Goal: Information Seeking & Learning: Learn about a topic

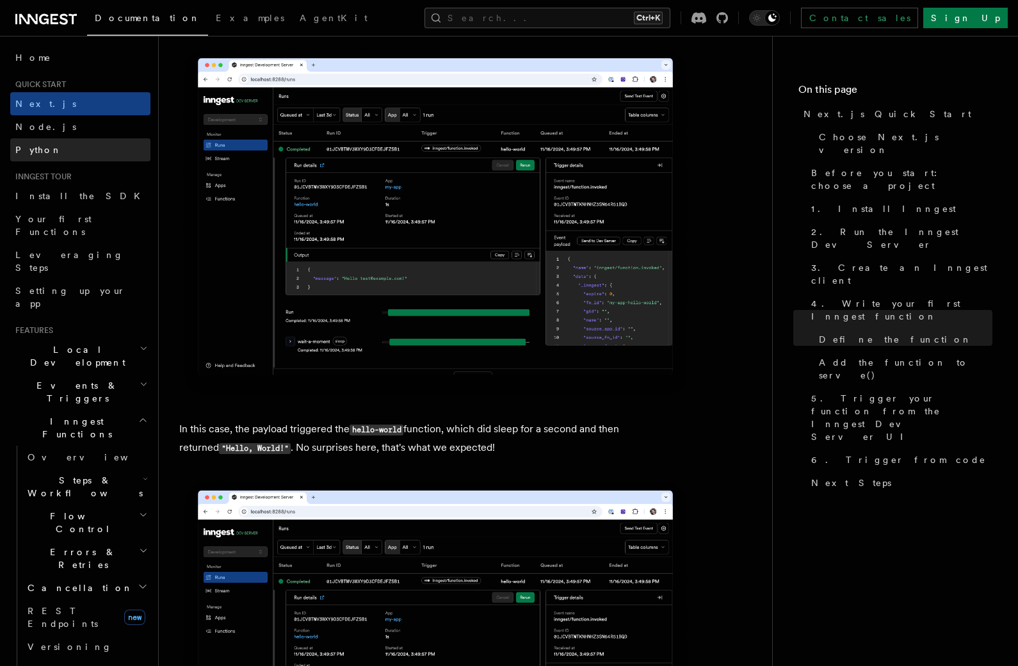
scroll to position [4802, 0]
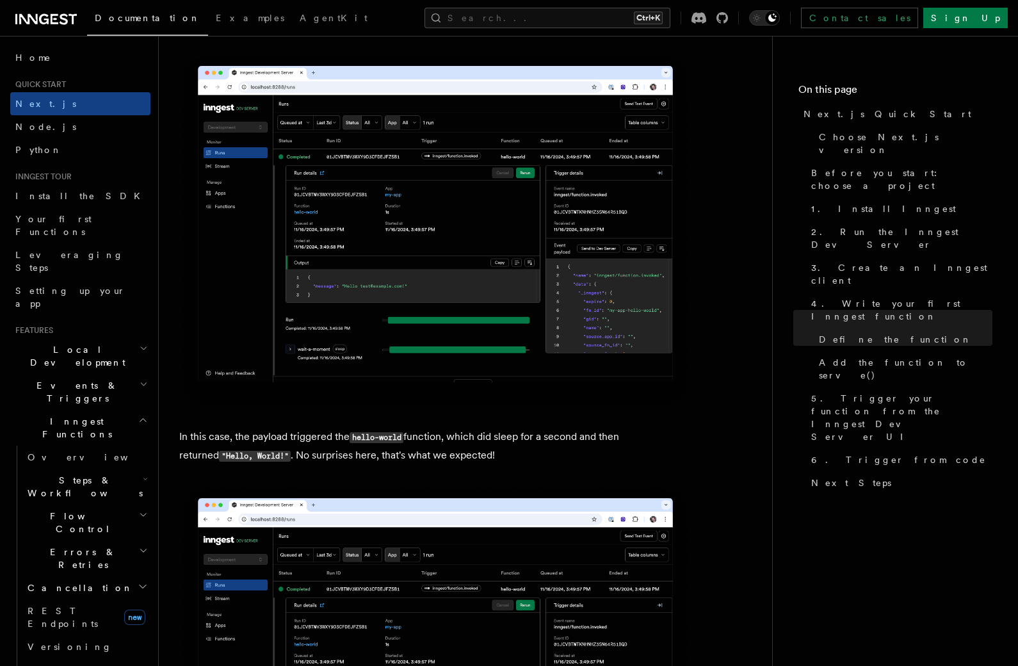
click at [72, 92] on li "Quick start Next.js Node.js Python" at bounding box center [80, 120] width 140 height 82
drag, startPoint x: 60, startPoint y: 86, endPoint x: 46, endPoint y: 85, distance: 13.5
click at [59, 86] on span "Quick start" at bounding box center [38, 84] width 56 height 10
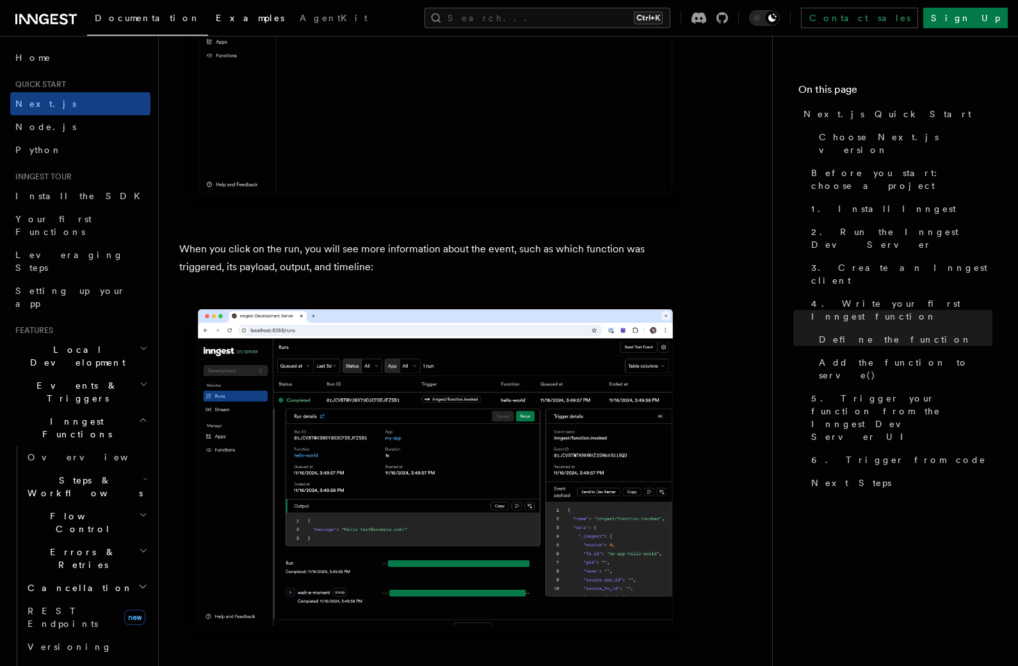
scroll to position [4546, 0]
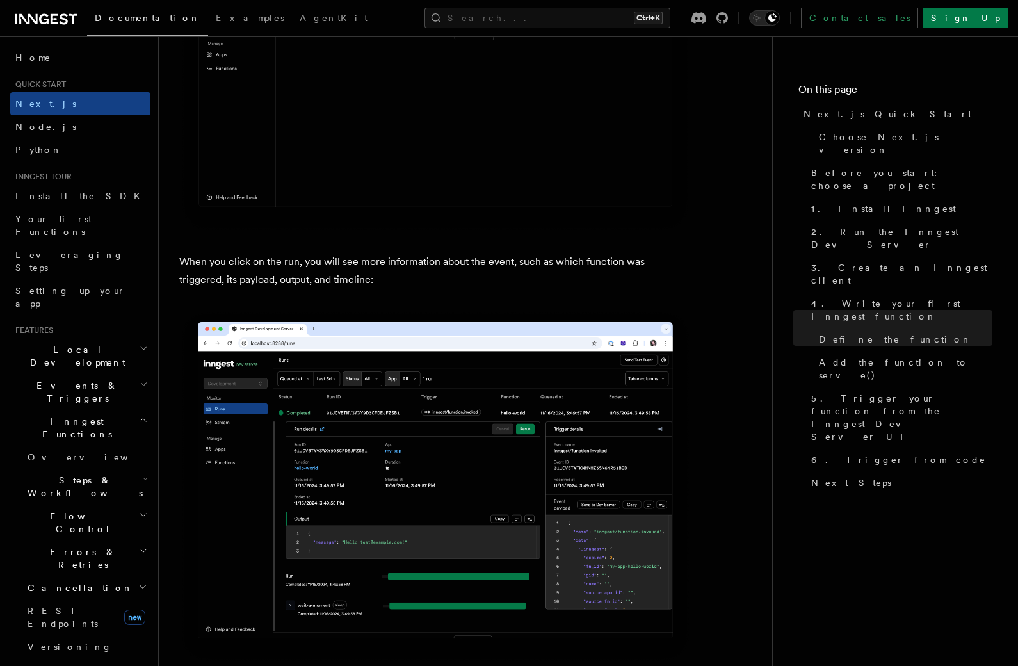
click at [141, 22] on span "Documentation" at bounding box center [148, 18] width 106 height 10
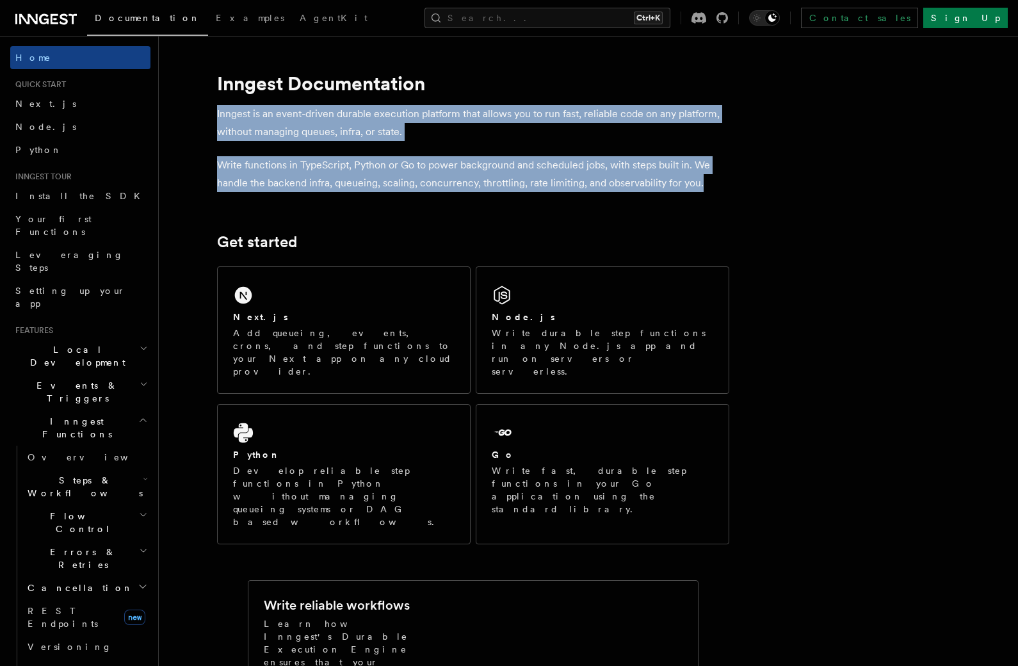
drag, startPoint x: 651, startPoint y: 183, endPoint x: 199, endPoint y: 102, distance: 459.3
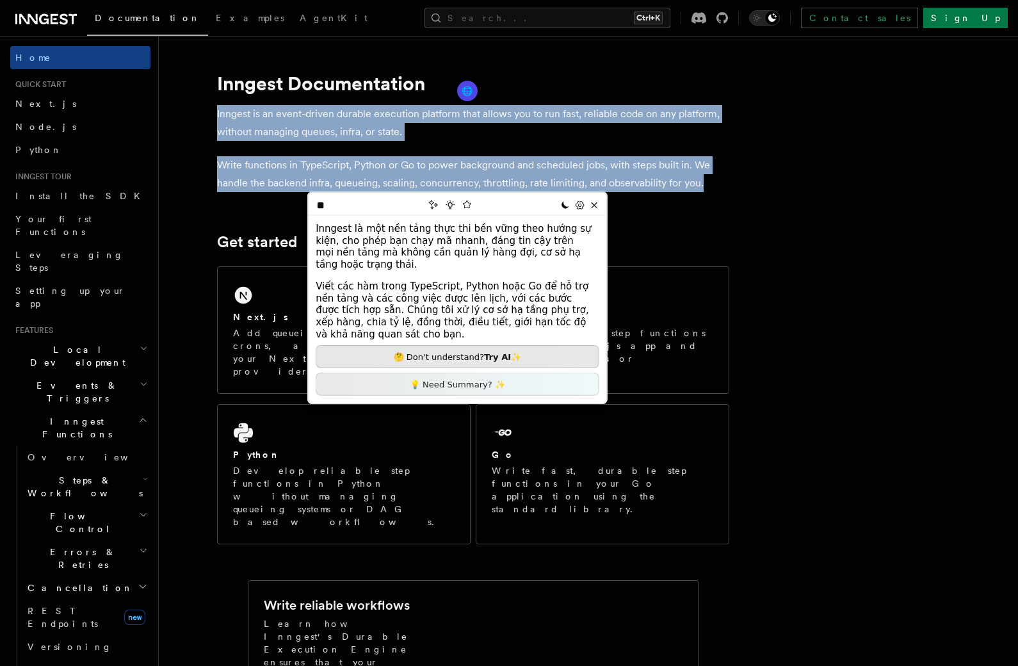
click at [267, 190] on p "Write functions in TypeScript, Python or Go to power background and scheduled j…" at bounding box center [473, 174] width 512 height 36
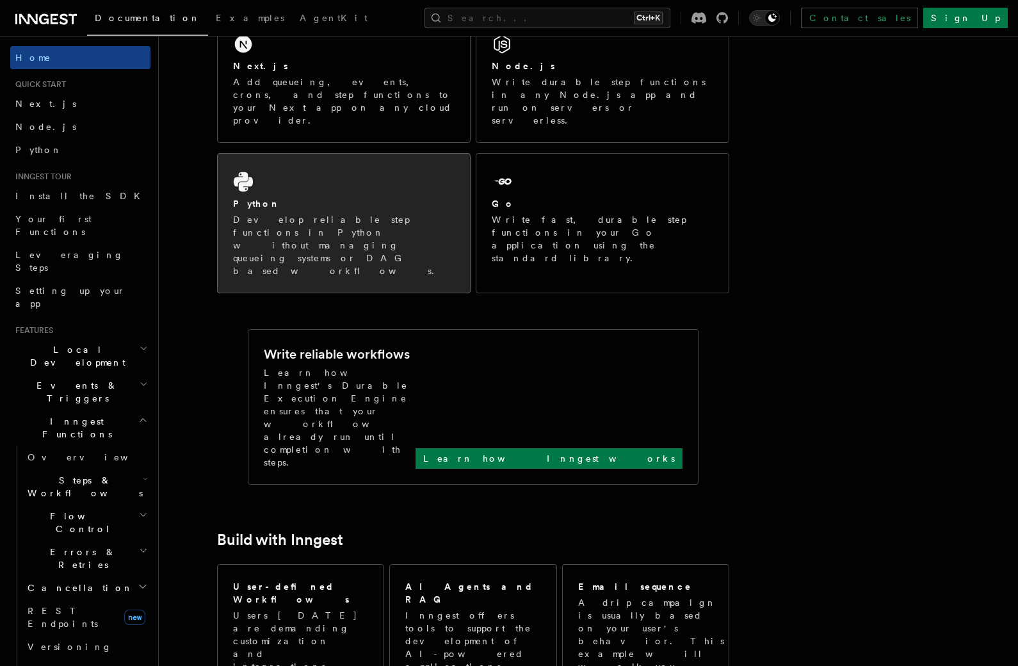
scroll to position [192, 0]
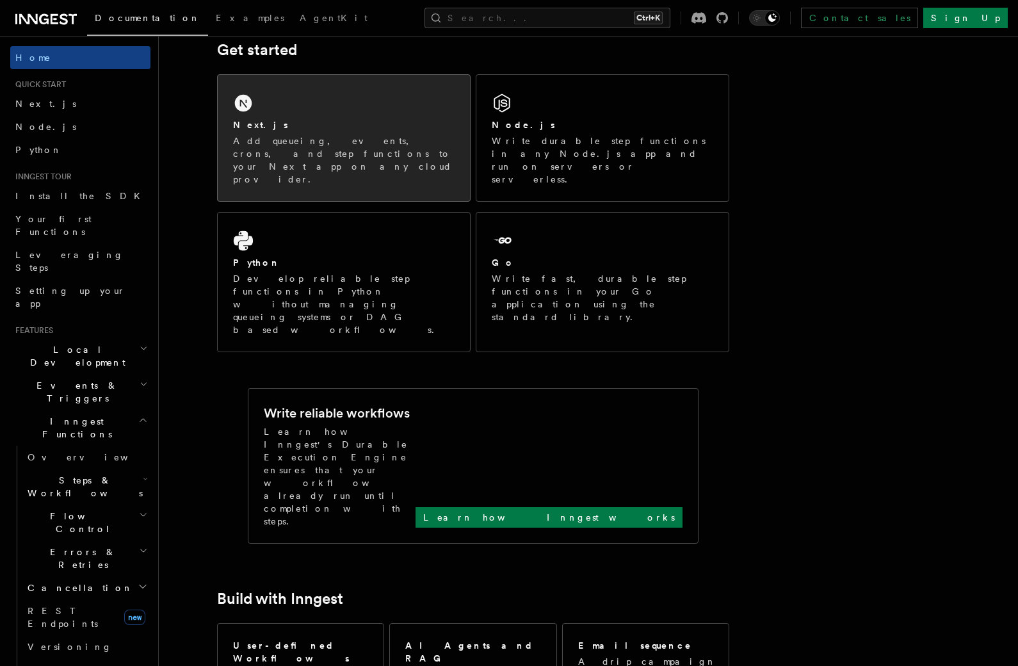
click at [364, 146] on p "Add queueing, events, crons, and step functions to your Next app on any cloud p…" at bounding box center [344, 159] width 222 height 51
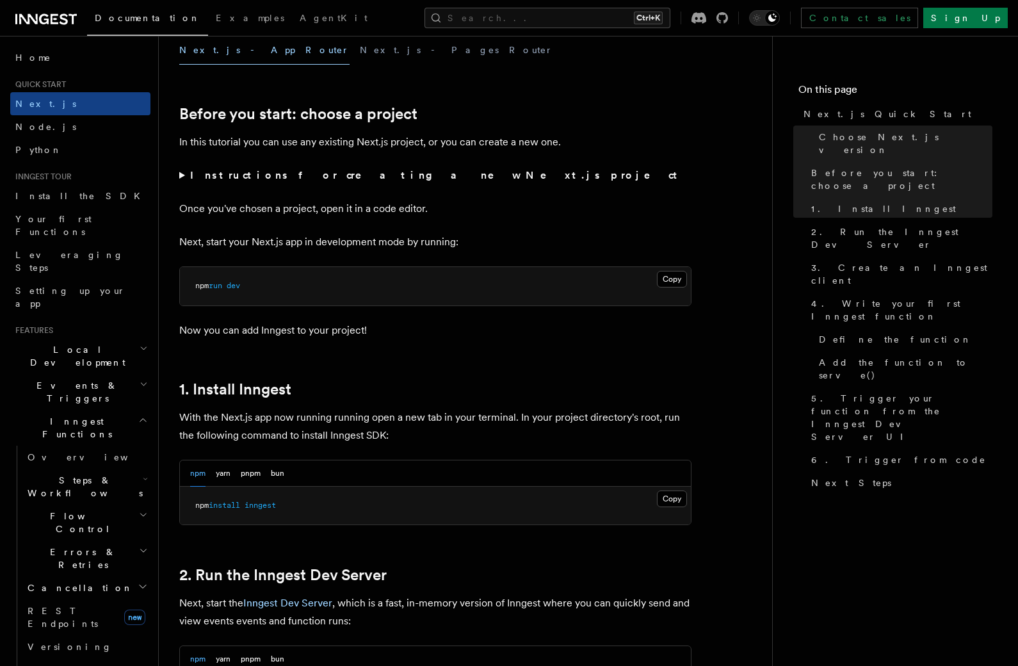
scroll to position [448, 0]
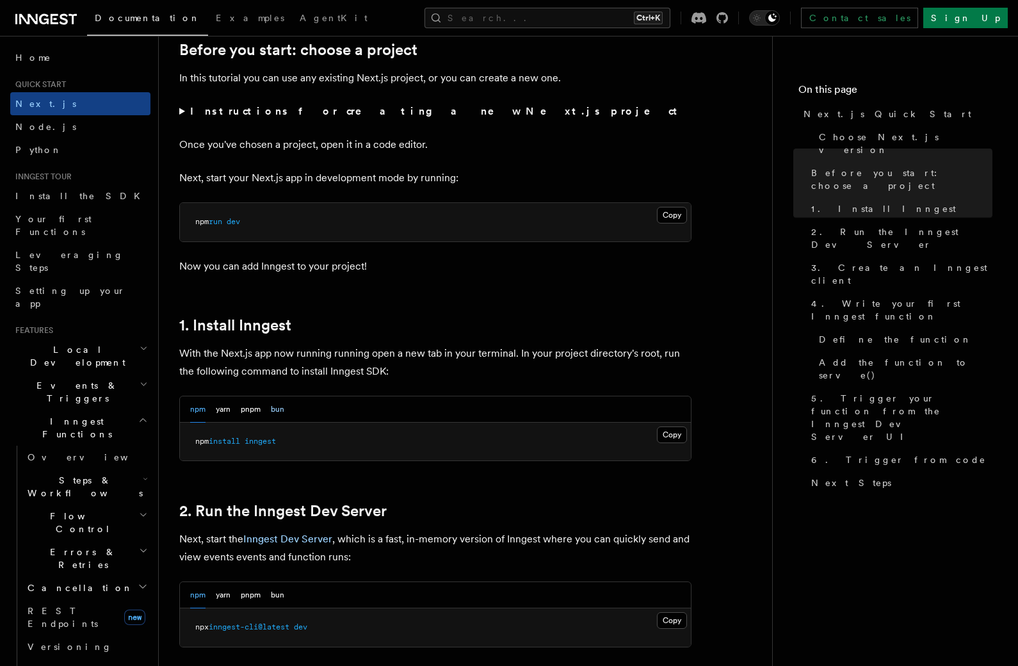
click at [281, 404] on button "bun" at bounding box center [277, 409] width 13 height 26
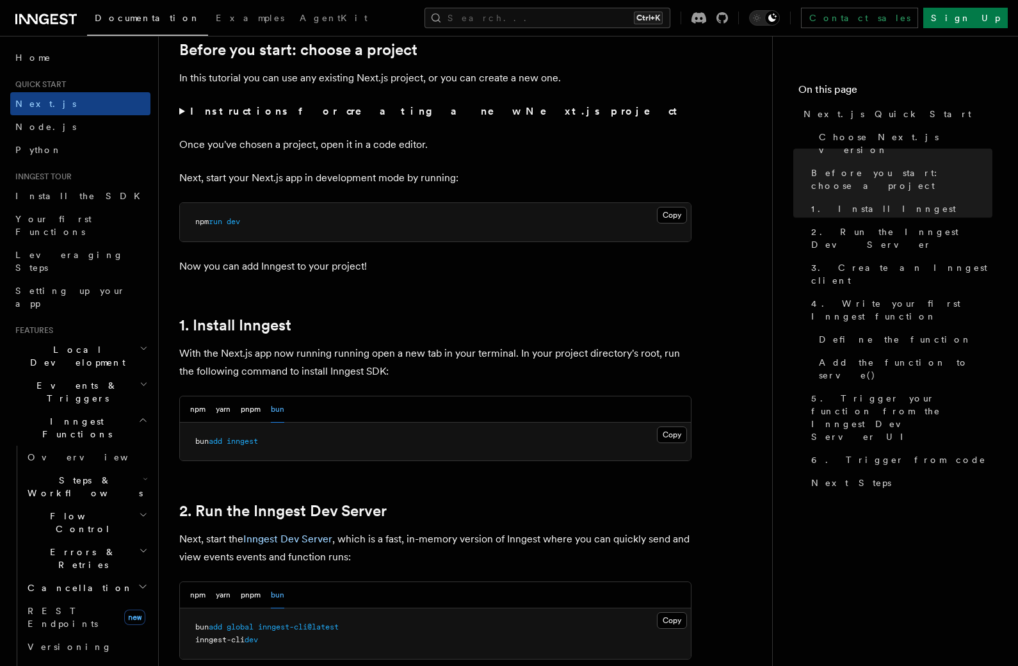
click at [206, 409] on div "npm yarn pnpm bun" at bounding box center [237, 409] width 94 height 26
click at [197, 410] on button "npm" at bounding box center [197, 409] width 15 height 26
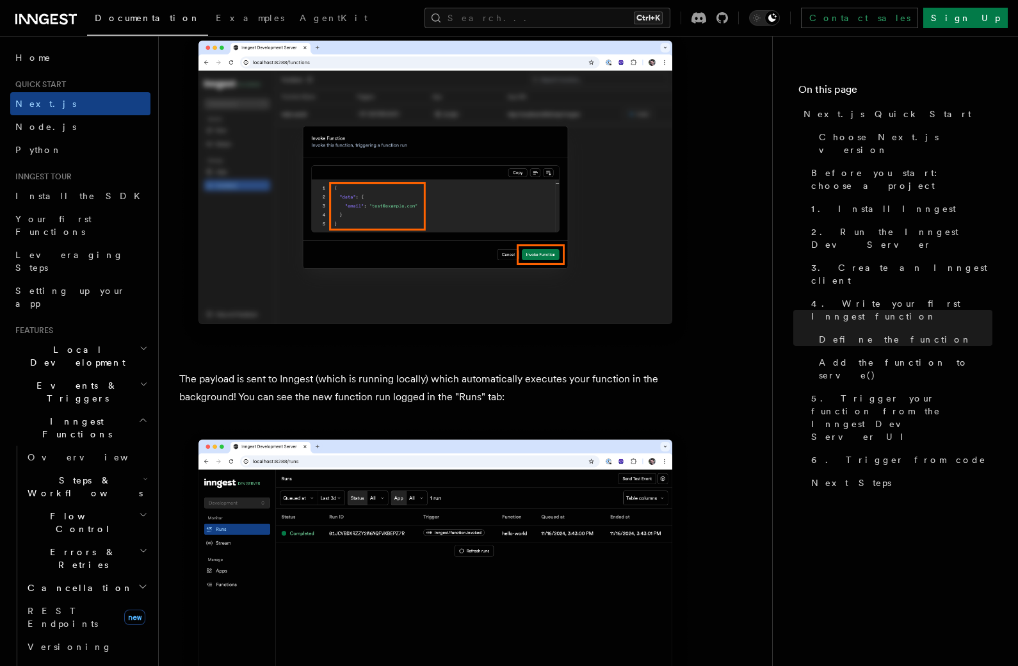
scroll to position [4034, 0]
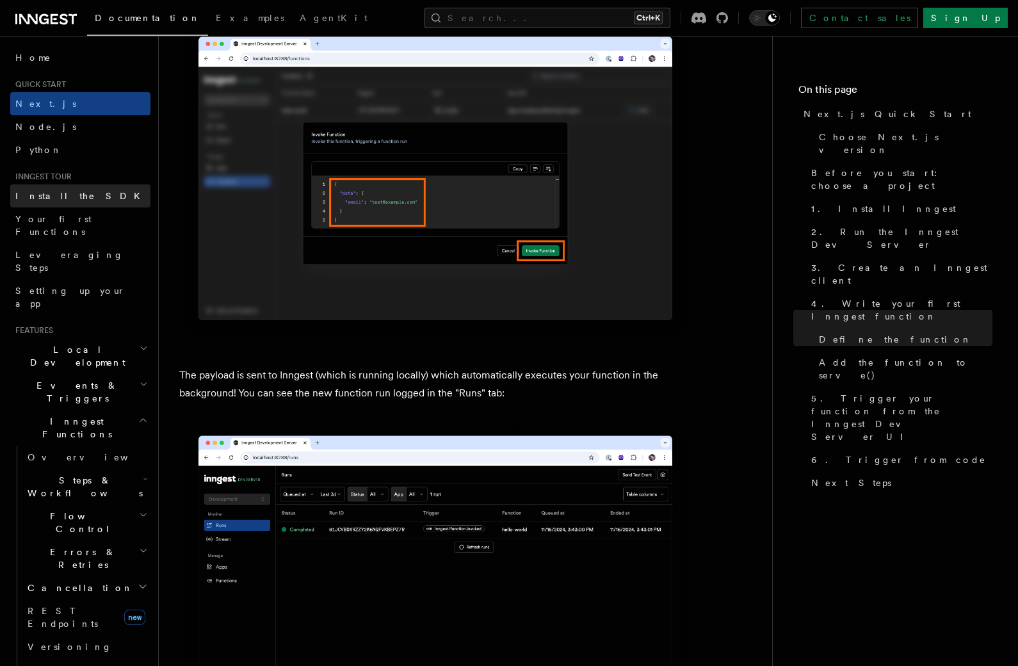
click at [63, 197] on span "Install the SDK" at bounding box center [81, 196] width 133 height 10
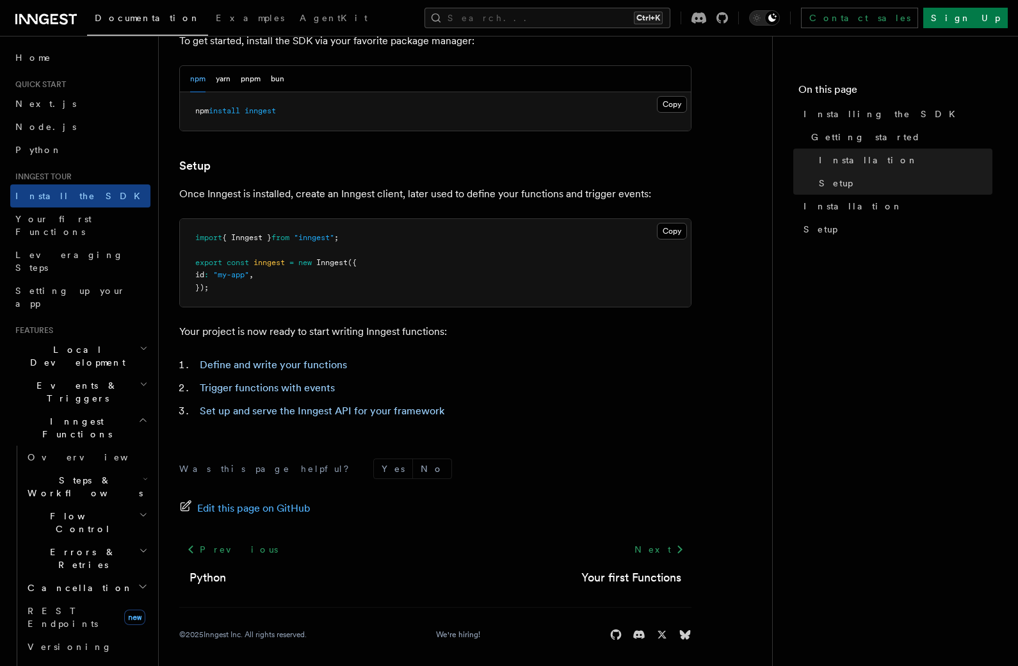
scroll to position [399, 0]
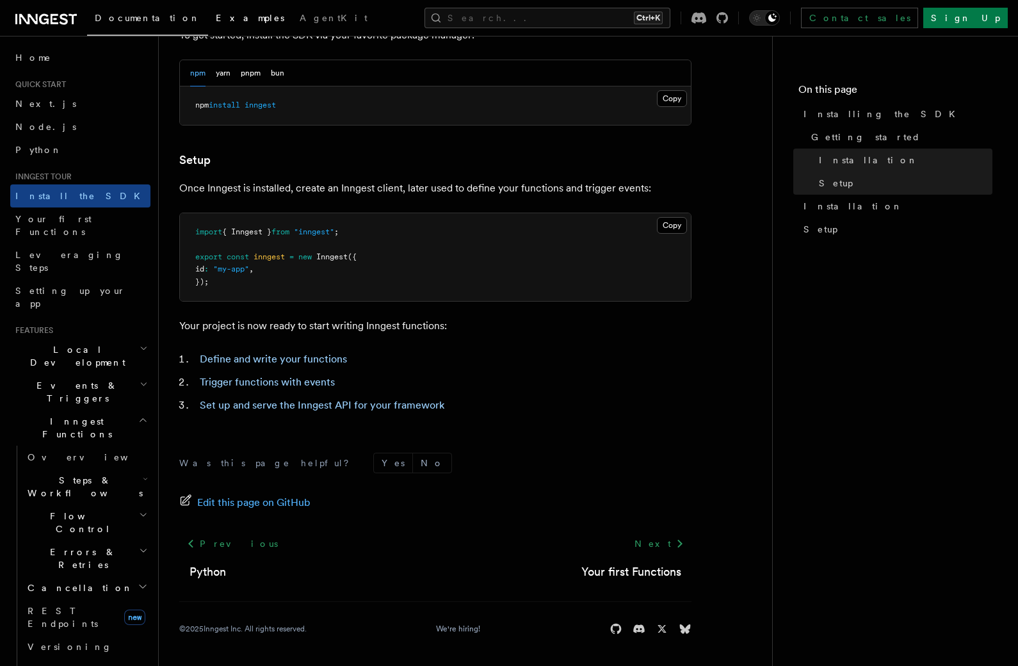
click at [216, 17] on span "Examples" at bounding box center [250, 18] width 69 height 10
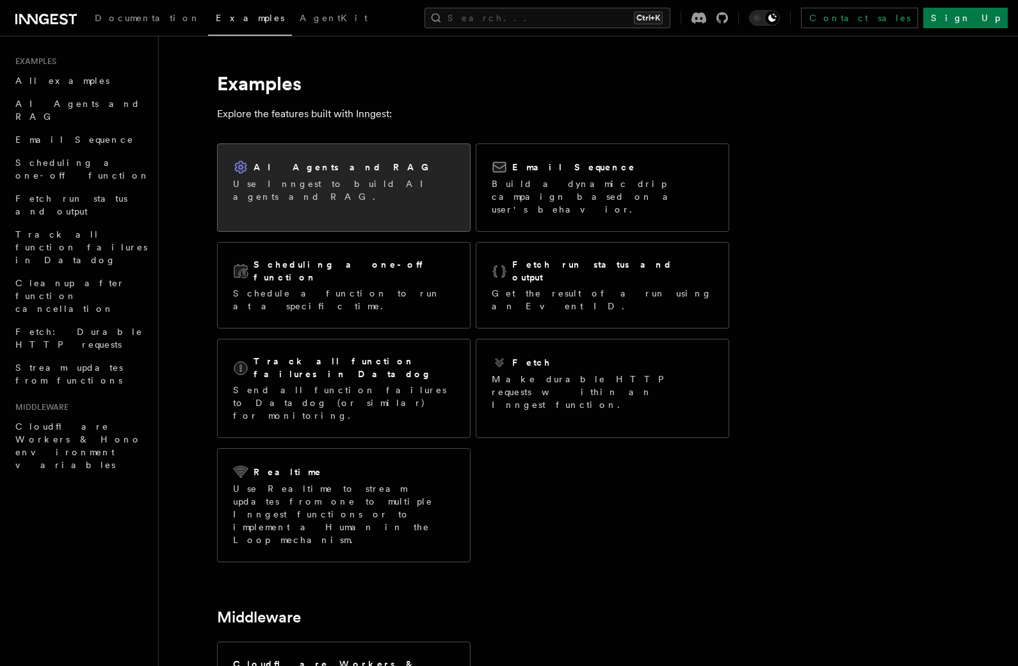
click at [330, 189] on p "Use Inngest to build AI agents and RAG." at bounding box center [344, 190] width 222 height 26
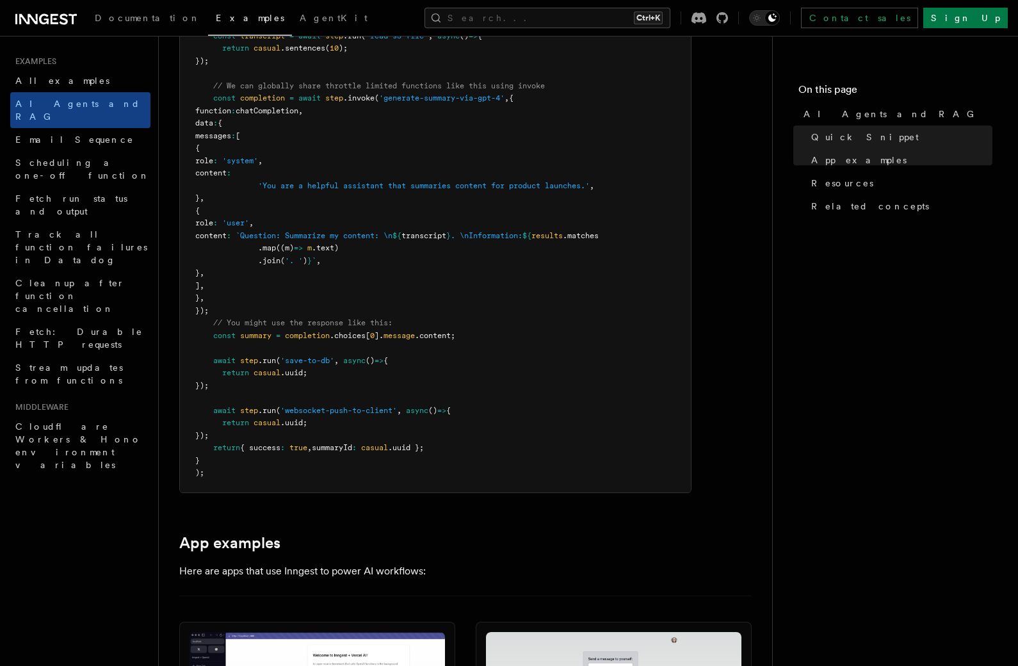
scroll to position [832, 0]
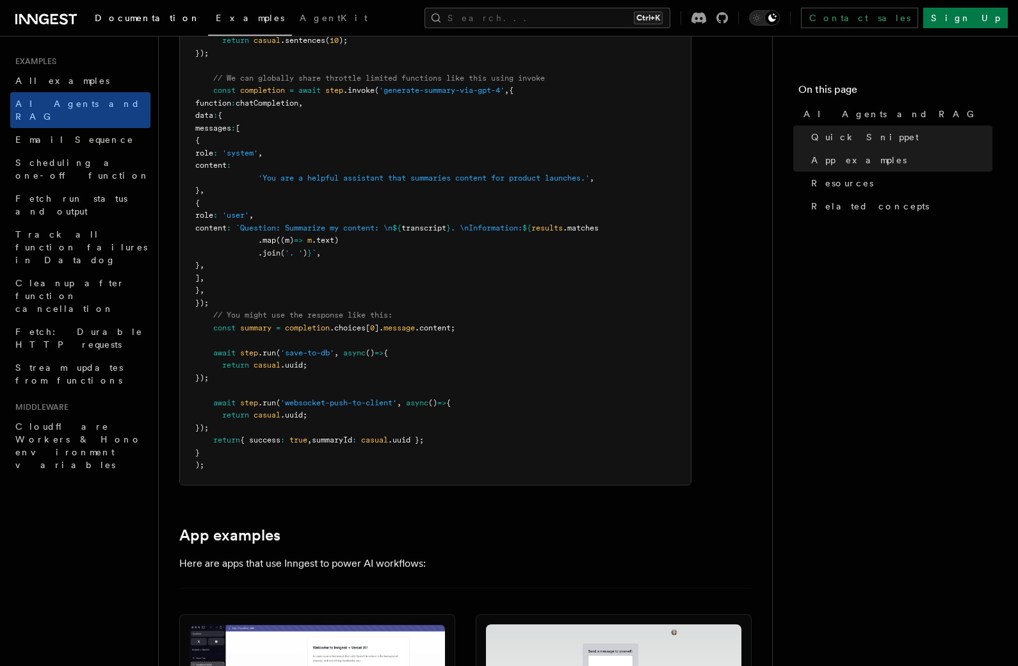
click at [142, 10] on link "Documentation" at bounding box center [147, 19] width 121 height 31
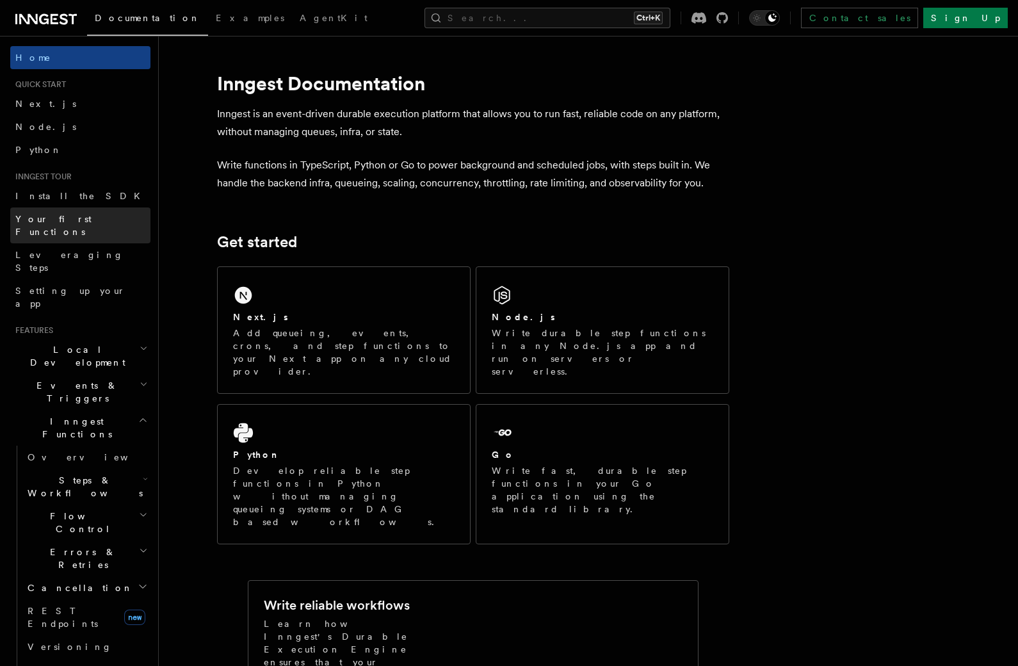
click at [74, 220] on span "Your first Functions" at bounding box center [53, 225] width 76 height 23
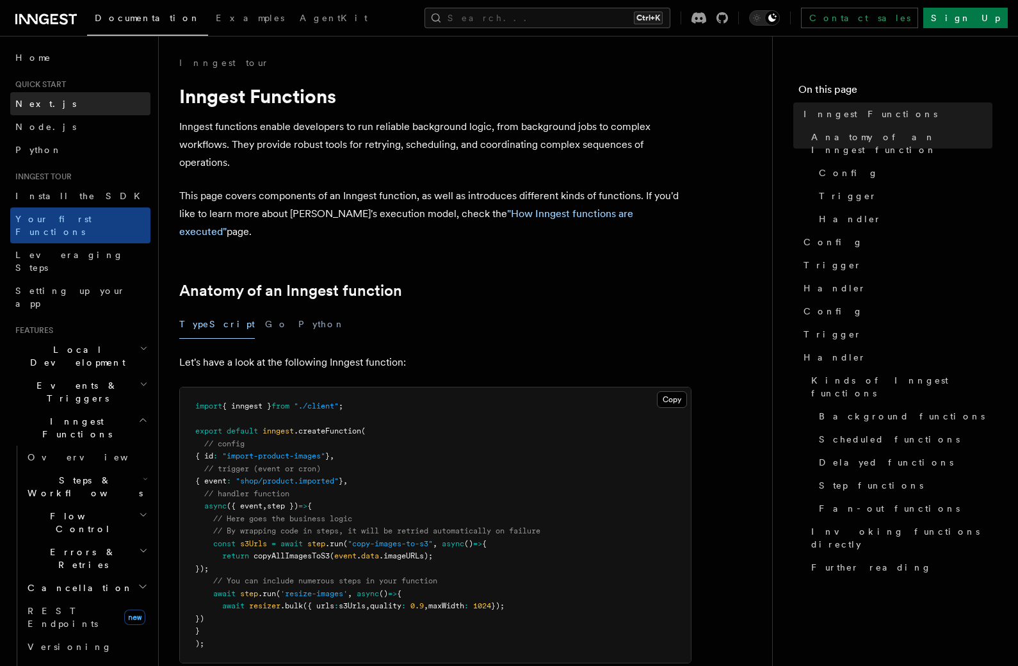
click at [46, 102] on link "Next.js" at bounding box center [80, 103] width 140 height 23
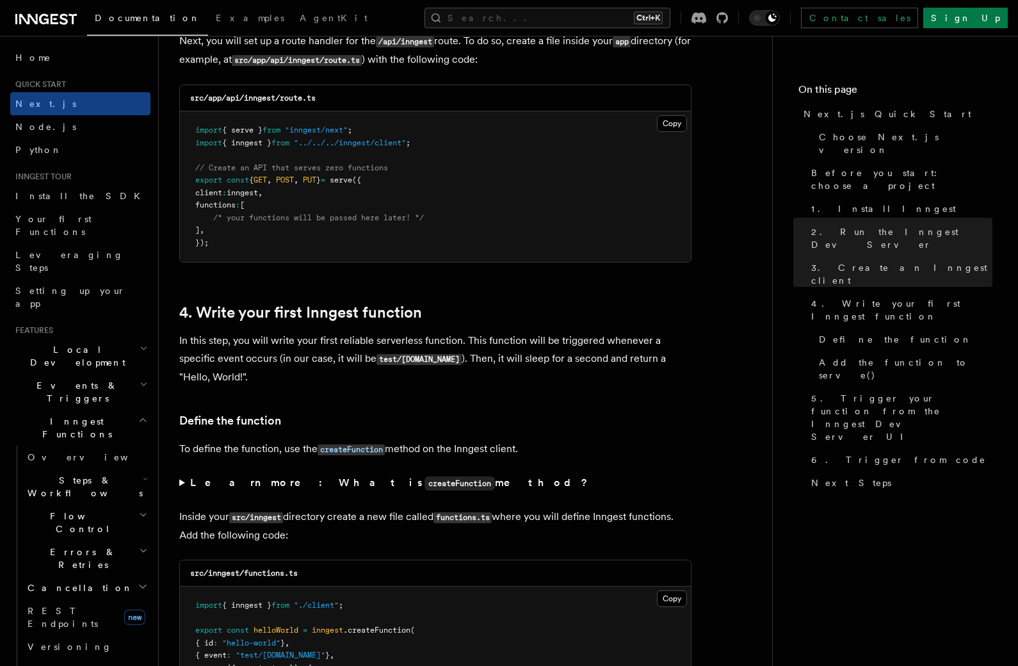
scroll to position [1857, 0]
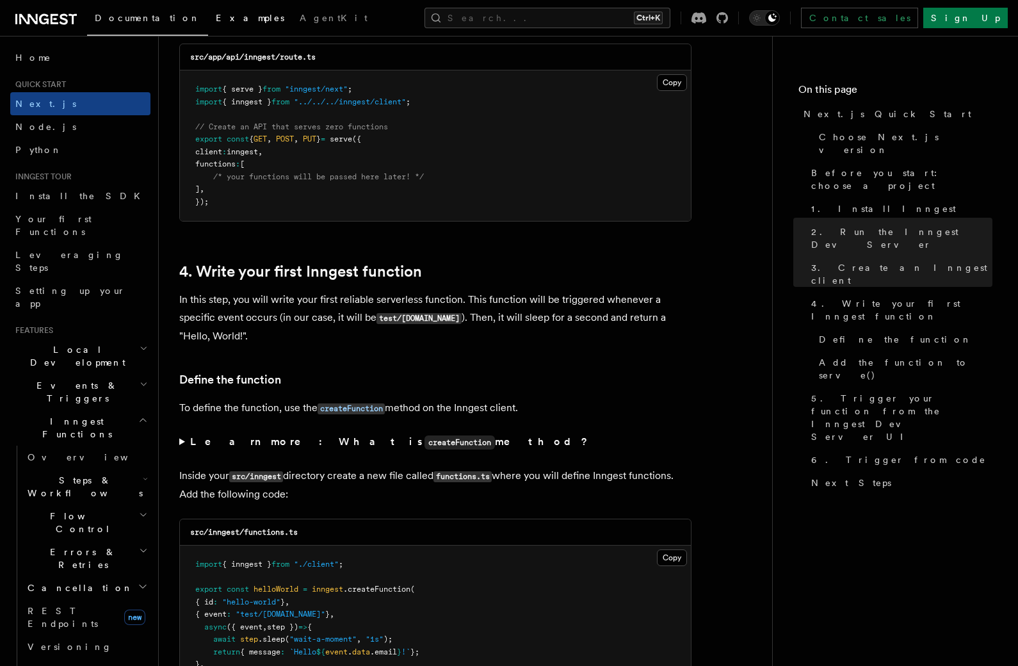
click at [216, 15] on span "Examples" at bounding box center [250, 18] width 69 height 10
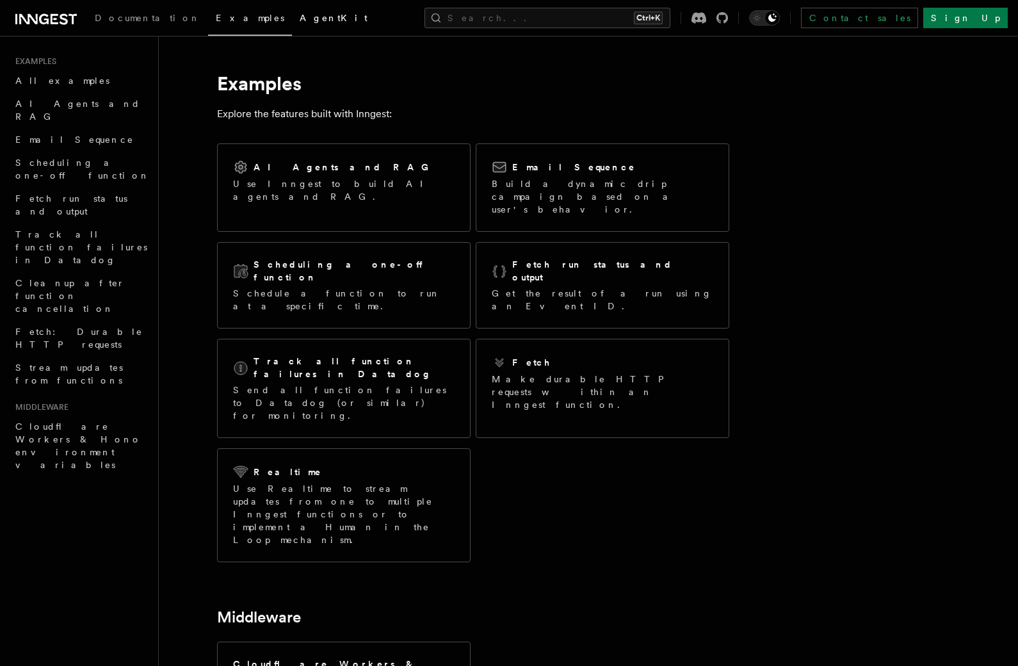
click at [300, 19] on span "AgentKit" at bounding box center [334, 18] width 68 height 10
